Goal: Information Seeking & Learning: Learn about a topic

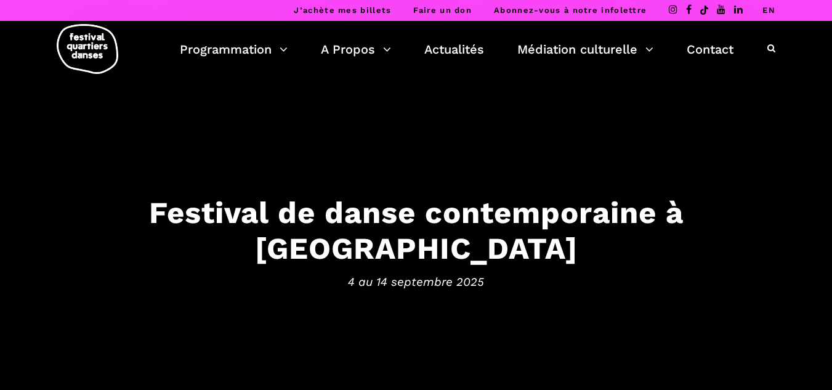
click at [467, 10] on link "Faire un don" at bounding box center [442, 10] width 59 height 9
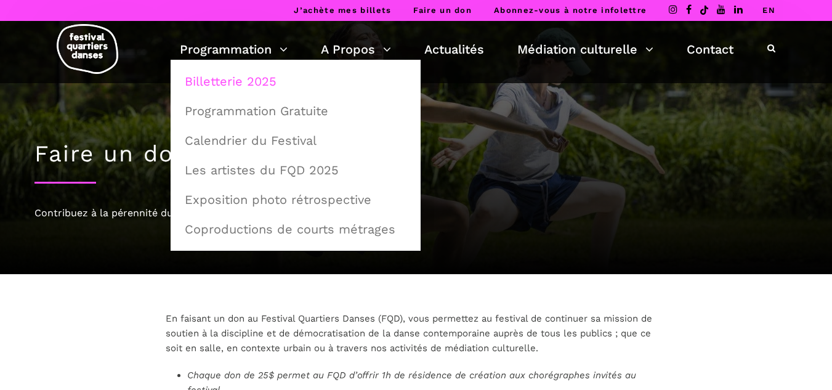
click at [245, 83] on link "Billetterie 2025" at bounding box center [295, 81] width 237 height 28
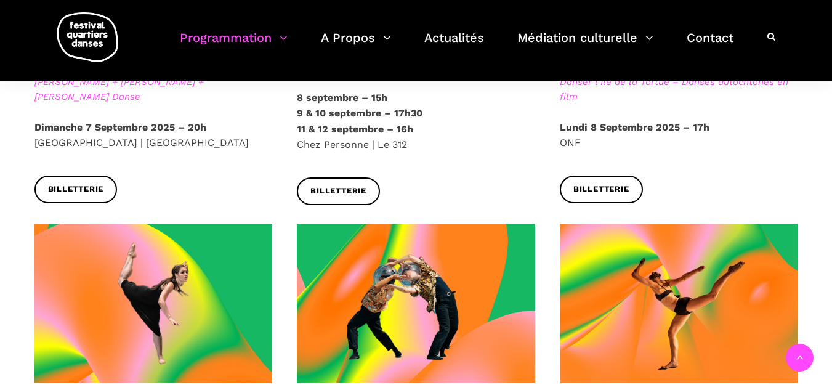
scroll to position [801, 0]
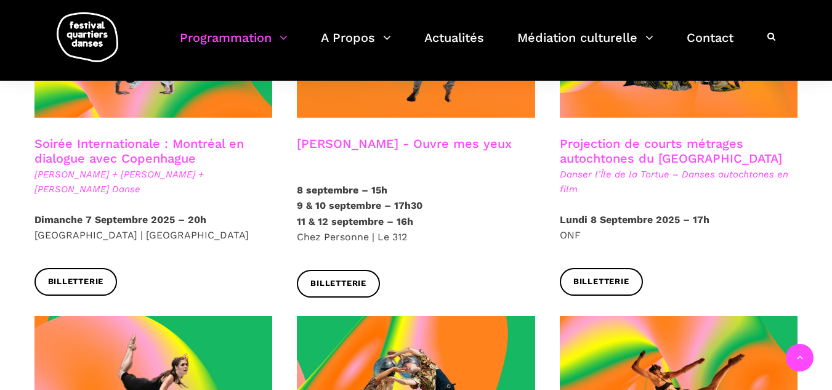
drag, startPoint x: 405, startPoint y: 206, endPoint x: 283, endPoint y: 178, distance: 125.2
click at [429, 182] on p "8 septembre – 15h 9 & 10 septembre – 17h30 11 & 12 septembre – 16h Chez Personn…" at bounding box center [416, 213] width 238 height 63
drag, startPoint x: 384, startPoint y: 200, endPoint x: 299, endPoint y: 180, distance: 87.4
click at [299, 182] on p "8 septembre – 15h 9 & 10 septembre – 17h30 11 & 12 septembre – 16h Chez Personn…" at bounding box center [416, 213] width 238 height 63
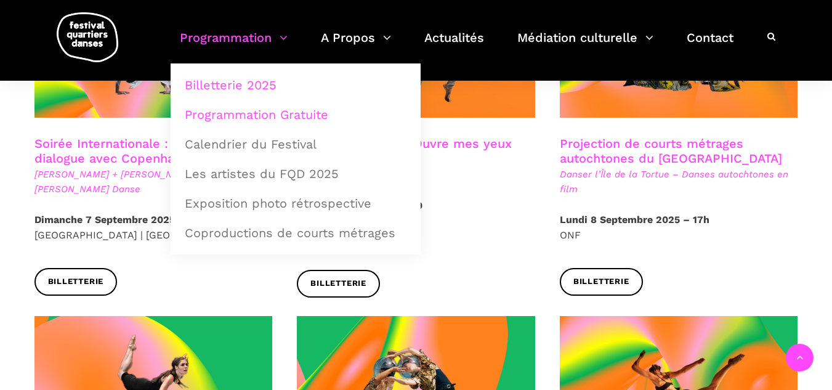
click at [225, 111] on link "Programmation Gratuite" at bounding box center [295, 114] width 237 height 28
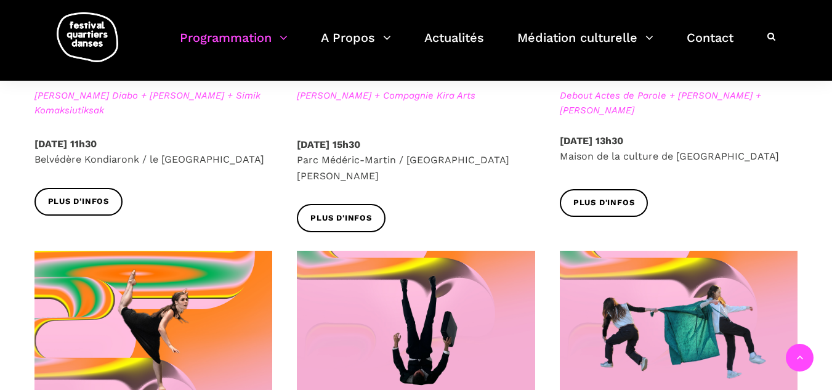
scroll to position [801, 0]
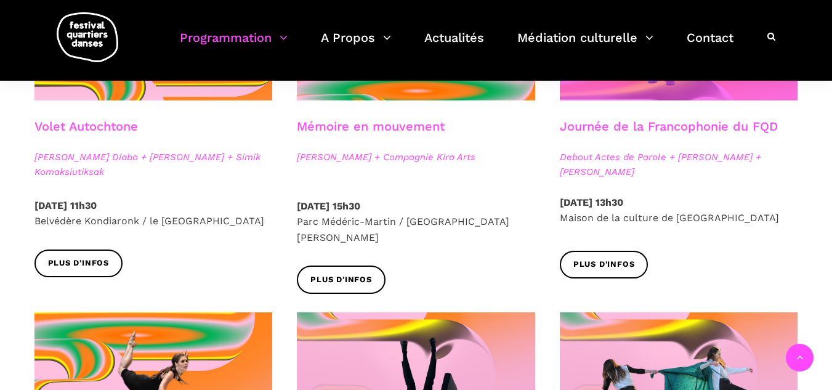
click at [573, 96] on span at bounding box center [679, 21] width 238 height 160
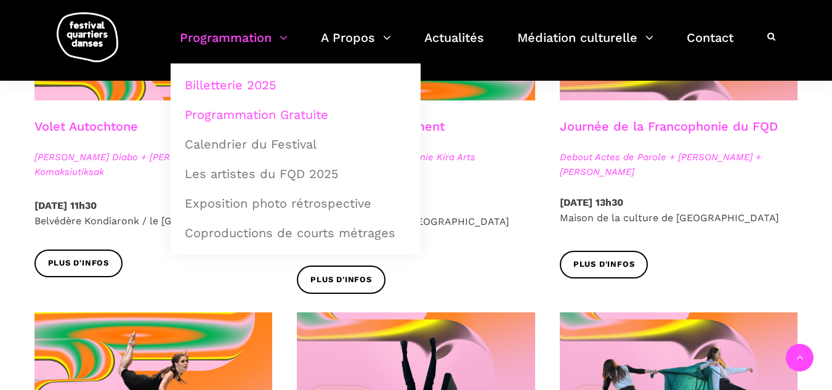
click at [231, 87] on link "Billetterie 2025" at bounding box center [295, 85] width 237 height 28
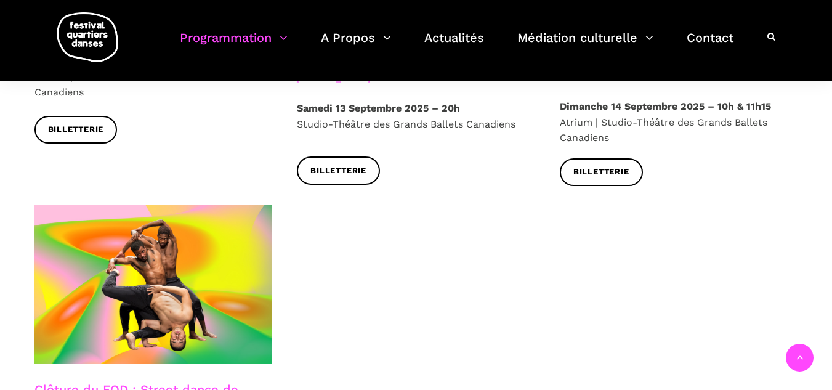
scroll to position [2156, 0]
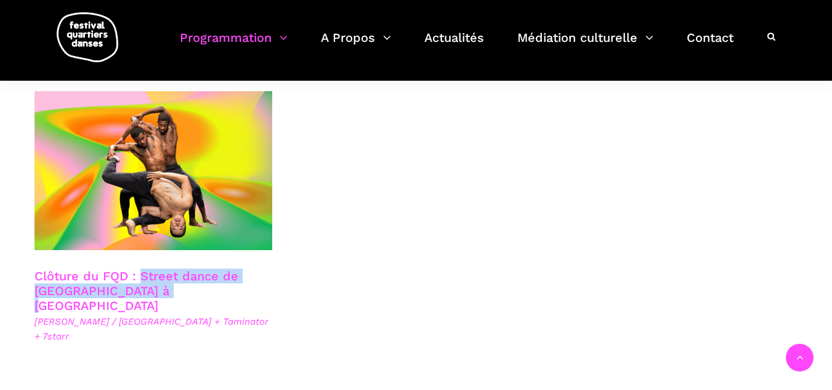
drag, startPoint x: 200, startPoint y: 253, endPoint x: 137, endPoint y: 241, distance: 63.9
click at [137, 269] on h3 "Clôture du FQD : Street dance de [GEOGRAPHIC_DATA] à [GEOGRAPHIC_DATA]" at bounding box center [147, 291] width 226 height 44
copy link "Street dance de [GEOGRAPHIC_DATA] à [GEOGRAPHIC_DATA]"
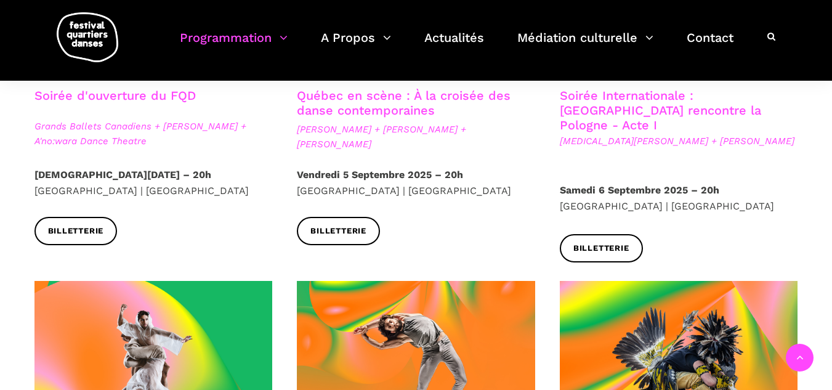
scroll to position [370, 0]
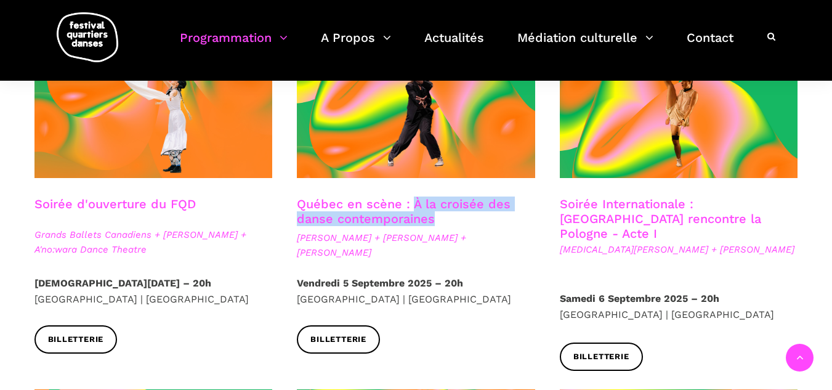
drag, startPoint x: 442, startPoint y: 217, endPoint x: 412, endPoint y: 203, distance: 32.8
click at [412, 203] on h3 "Québec en scène : À la croisée des danse contemporaines" at bounding box center [416, 211] width 238 height 31
copy link "À la croisée des danse contemporaines"
